Goal: Transaction & Acquisition: Purchase product/service

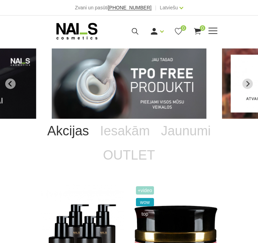
drag, startPoint x: 0, startPoint y: 0, endPoint x: 135, endPoint y: 30, distance: 138.0
click at [135, 30] on icon at bounding box center [135, 31] width 9 height 9
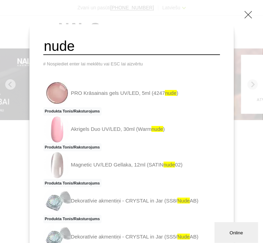
type input "nude base"
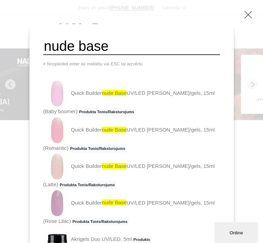
click at [125, 96] on span "nude base" at bounding box center [114, 93] width 25 height 6
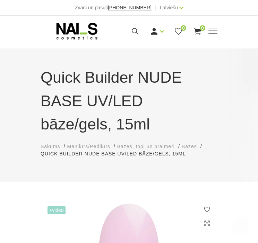
scroll to position [208, 0]
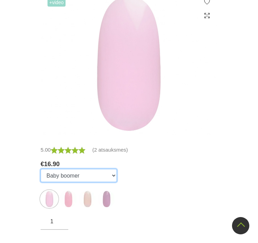
click at [100, 169] on select "Baby boomer Romantic [PERSON_NAME] Lilac" at bounding box center [79, 175] width 76 height 13
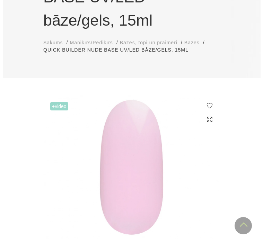
scroll to position [0, 0]
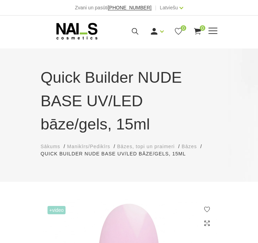
click at [132, 30] on icon at bounding box center [135, 31] width 9 height 9
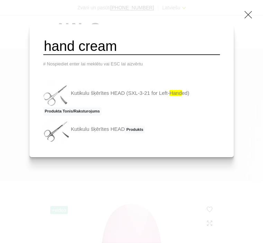
type input "hand cream"
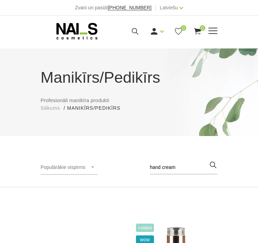
click at [139, 28] on icon at bounding box center [135, 31] width 9 height 9
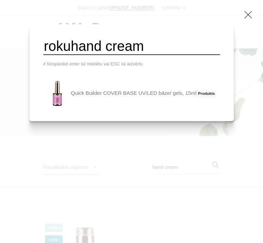
click at [162, 42] on input "rokuhand cream" at bounding box center [131, 46] width 177 height 17
drag, startPoint x: 167, startPoint y: 46, endPoint x: 50, endPoint y: 46, distance: 117.8
click at [50, 46] on div "rokuhand cream # Nospiediet enter lai meklētu vai ESC lai aizvērtu Quick Builde…" at bounding box center [131, 72] width 204 height 97
type input "roku krēms"
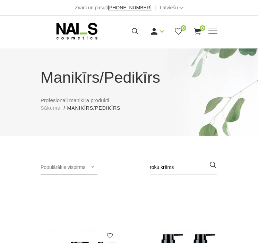
scroll to position [173, 0]
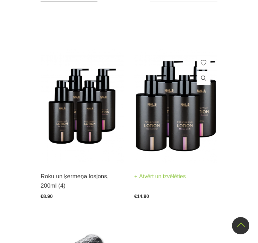
click at [159, 121] on img at bounding box center [175, 106] width 83 height 114
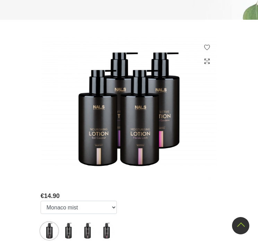
scroll to position [312, 0]
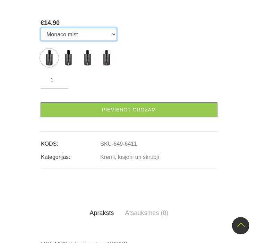
click at [92, 36] on select "Monaco mist Bali coconut Florida litchi Amalfi gardens" at bounding box center [79, 34] width 76 height 13
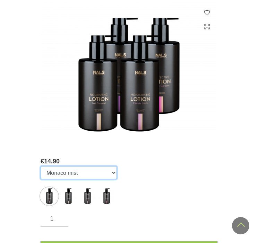
scroll to position [0, 0]
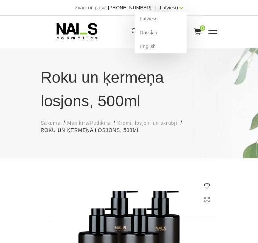
click at [168, 7] on link "Latviešu" at bounding box center [169, 7] width 18 height 8
click at [151, 47] on link "English" at bounding box center [160, 46] width 52 height 14
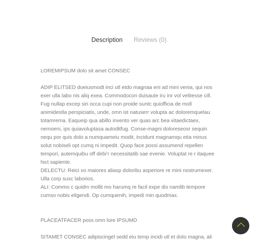
scroll to position [520, 0]
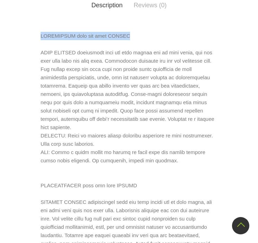
drag, startPoint x: 41, startPoint y: 36, endPoint x: 134, endPoint y: 36, distance: 93.5
copy p "NOURISHING hand and body LOTION"
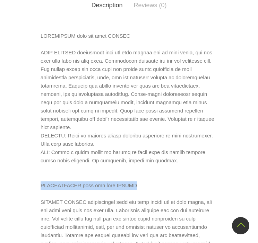
drag, startPoint x: 36, startPoint y: 179, endPoint x: 150, endPoint y: 178, distance: 113.6
copy p "MOISTURISING hand and body LOTION"
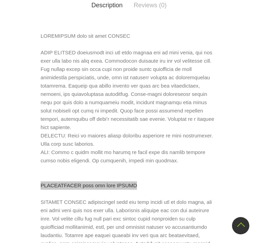
scroll to position [658, 0]
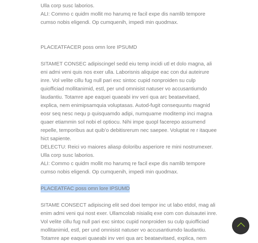
drag, startPoint x: 40, startPoint y: 174, endPoint x: 157, endPoint y: 174, distance: 116.4
click at [157, 174] on p at bounding box center [129, 175] width 177 height 565
copy p "PROTECTIVE hand and body LOTION"
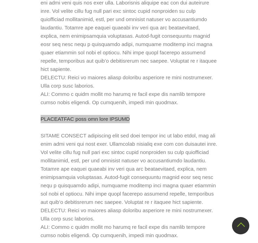
scroll to position [762, 0]
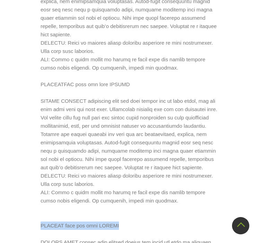
drag, startPoint x: 41, startPoint y: 208, endPoint x: 140, endPoint y: 208, distance: 99.4
click at [140, 208] on p at bounding box center [129, 71] width 177 height 565
copy p "LIFTING hand and body LOTION"
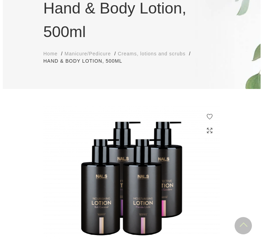
scroll to position [0, 0]
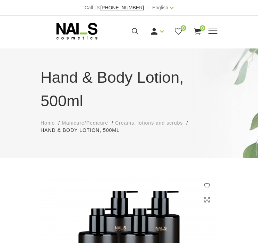
click at [138, 31] on icon at bounding box center [135, 31] width 9 height 9
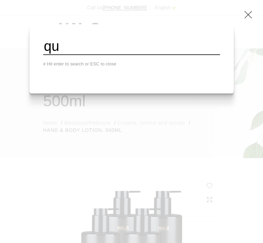
type input "q"
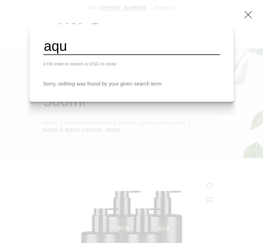
type input "aquarelle"
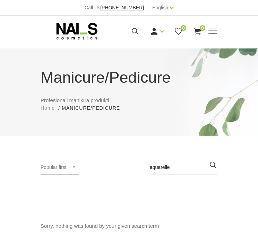
scroll to position [173, 0]
